Goal: Check status

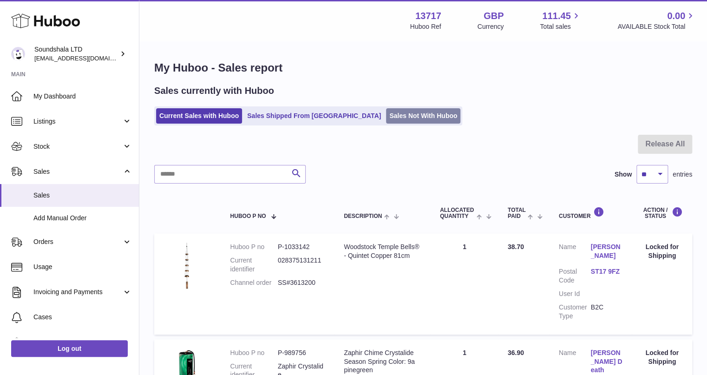
click at [401, 114] on link "Sales Not With Huboo" at bounding box center [423, 115] width 74 height 15
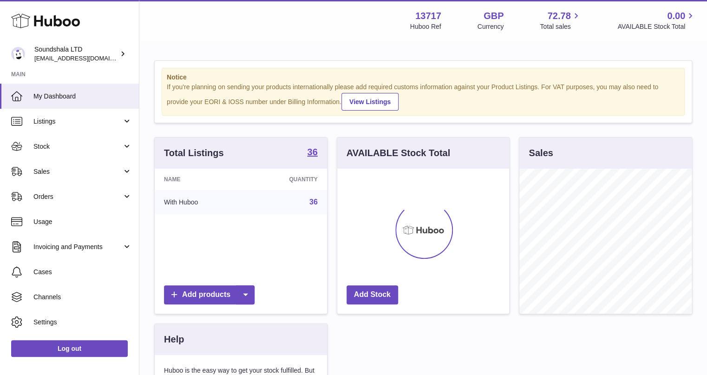
scroll to position [145, 172]
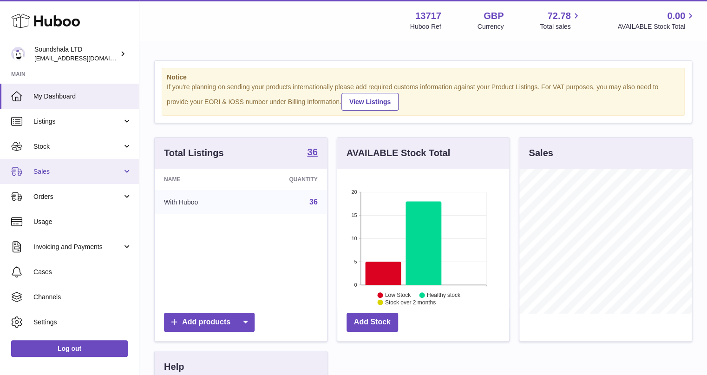
click at [87, 181] on link "Sales" at bounding box center [69, 171] width 139 height 25
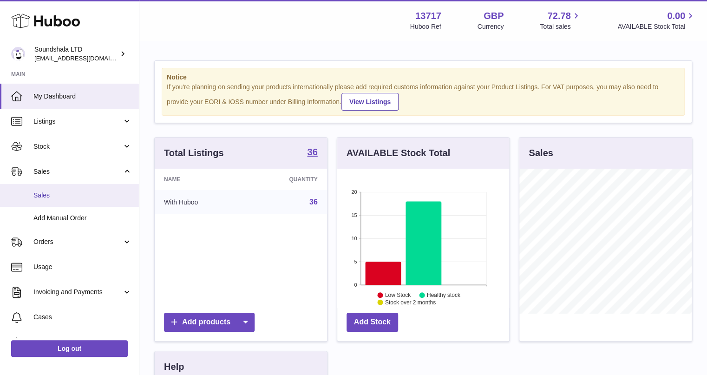
click at [91, 199] on link "Sales" at bounding box center [69, 195] width 139 height 23
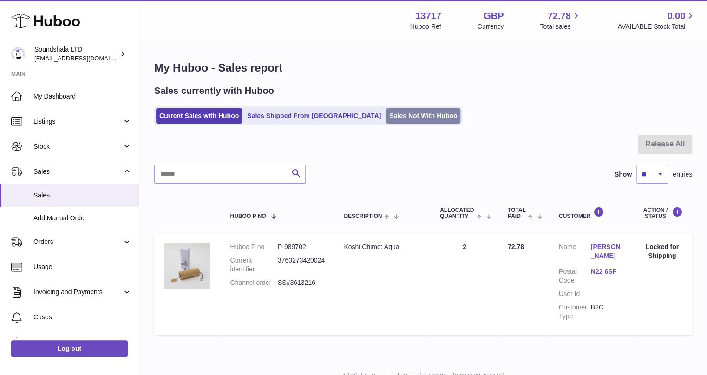
click at [386, 112] on link "Sales Not With Huboo" at bounding box center [423, 115] width 74 height 15
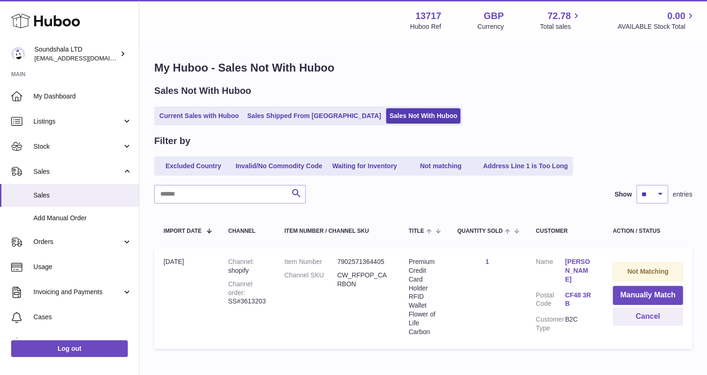
click at [179, 282] on td "Import date 26th Aug" at bounding box center [186, 298] width 65 height 101
click at [519, 280] on td "Quantity Sold 1" at bounding box center [487, 298] width 78 height 101
click at [631, 314] on button "Cancel" at bounding box center [647, 316] width 70 height 19
